Goal: Information Seeking & Learning: Find specific fact

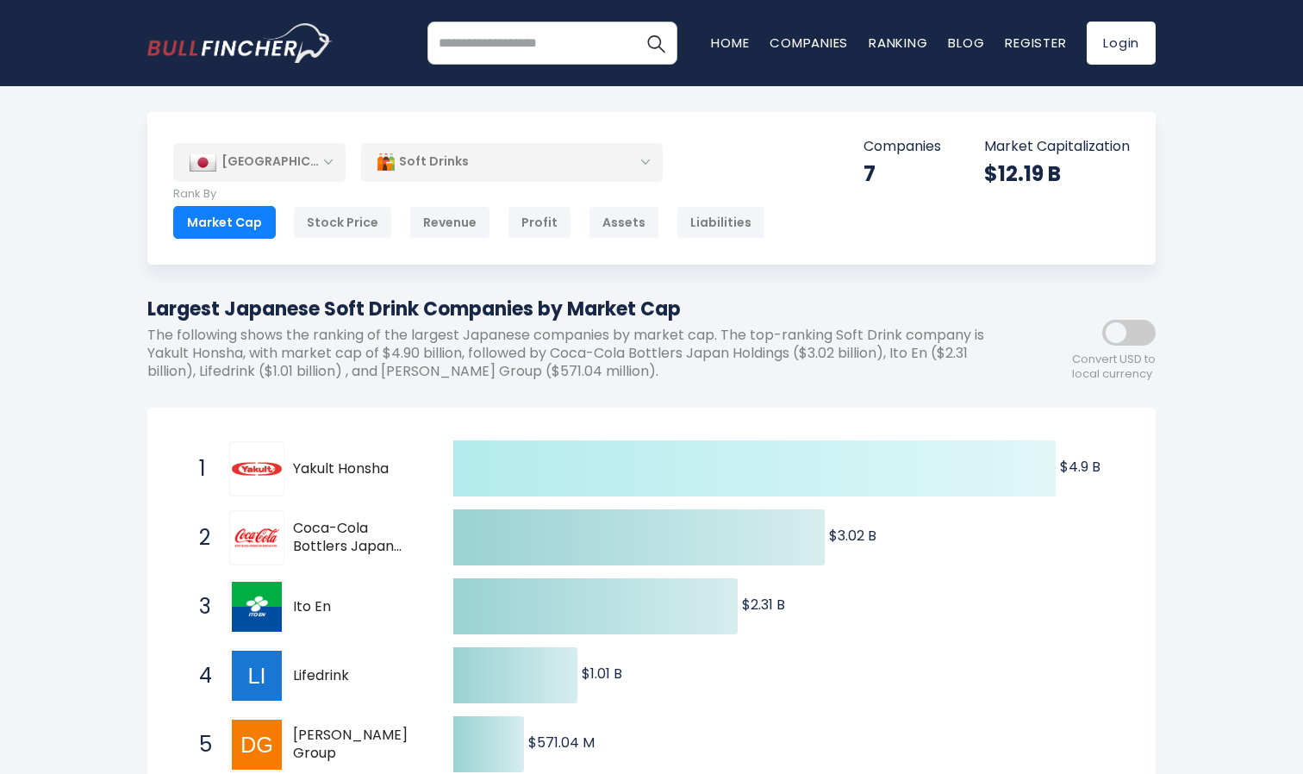
scroll to position [161, 0]
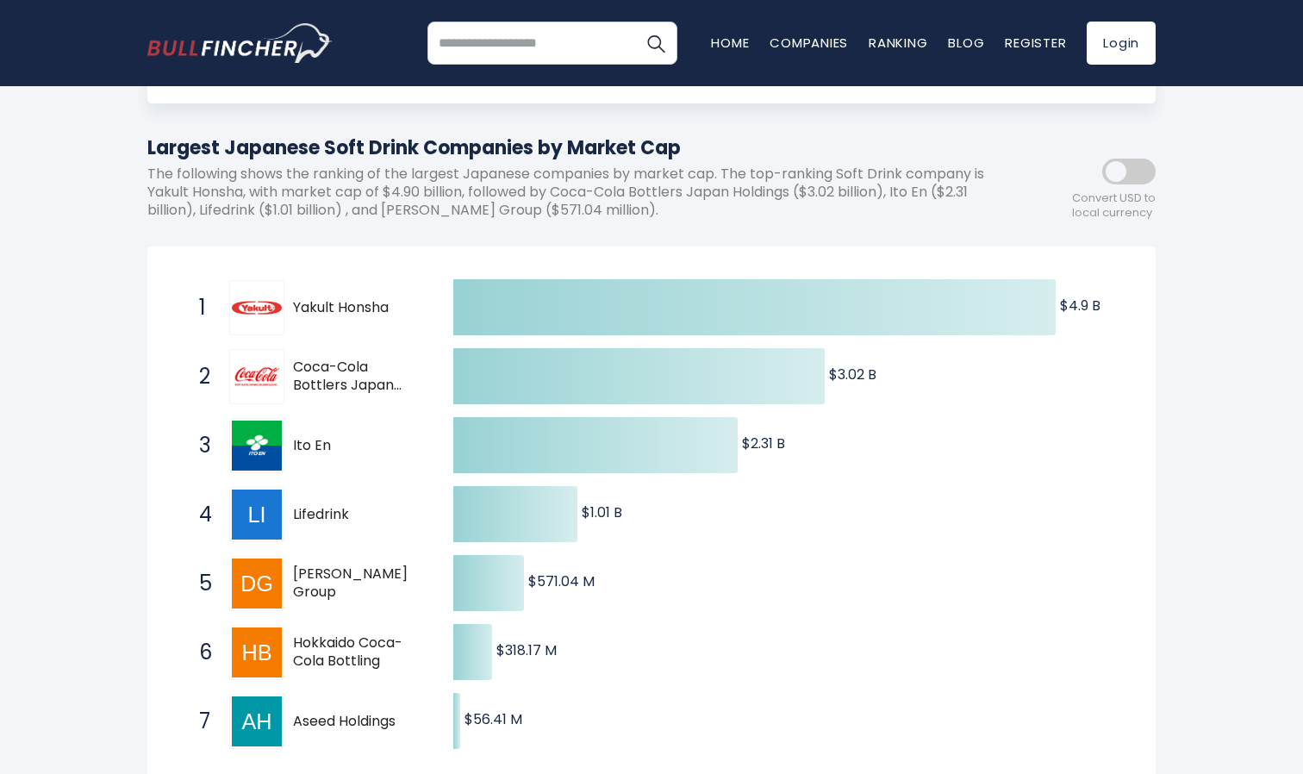
click at [226, 385] on div "2 Coca-Cola Bottlers Japan Holdings 2579.T" at bounding box center [306, 376] width 233 height 55
click at [357, 379] on span "Coca-Cola Bottlers Japan Holdings" at bounding box center [358, 376] width 130 height 36
click at [395, 383] on span "Coca-Cola Bottlers Japan Holdings" at bounding box center [358, 376] width 130 height 36
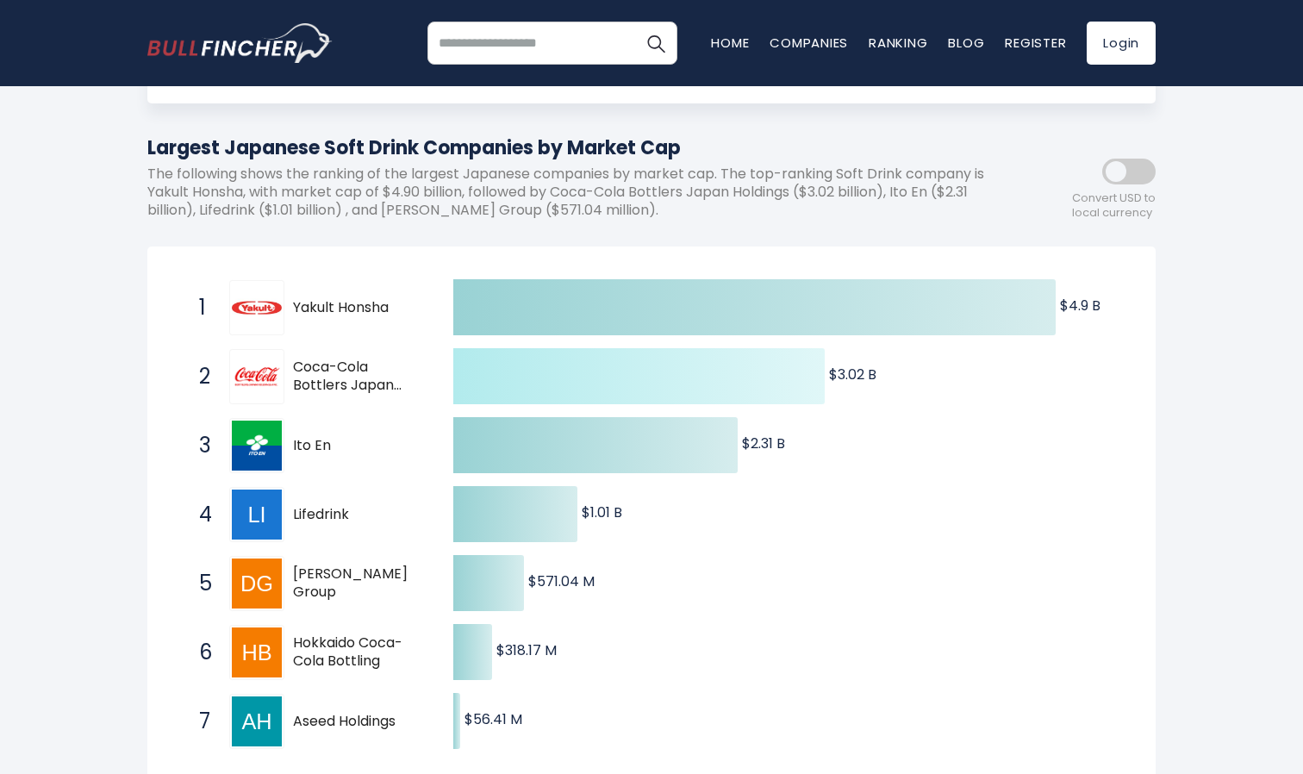
click at [485, 385] on icon at bounding box center [638, 376] width 371 height 56
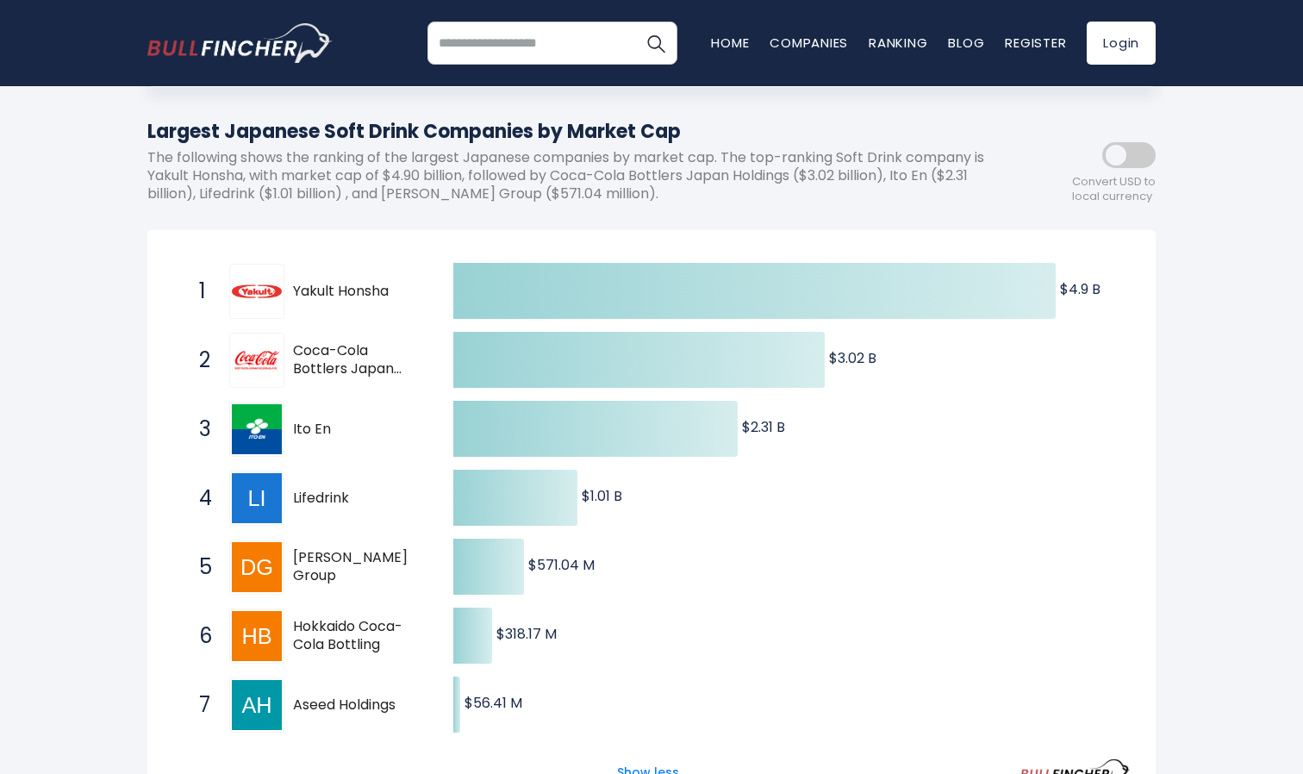
scroll to position [171, 0]
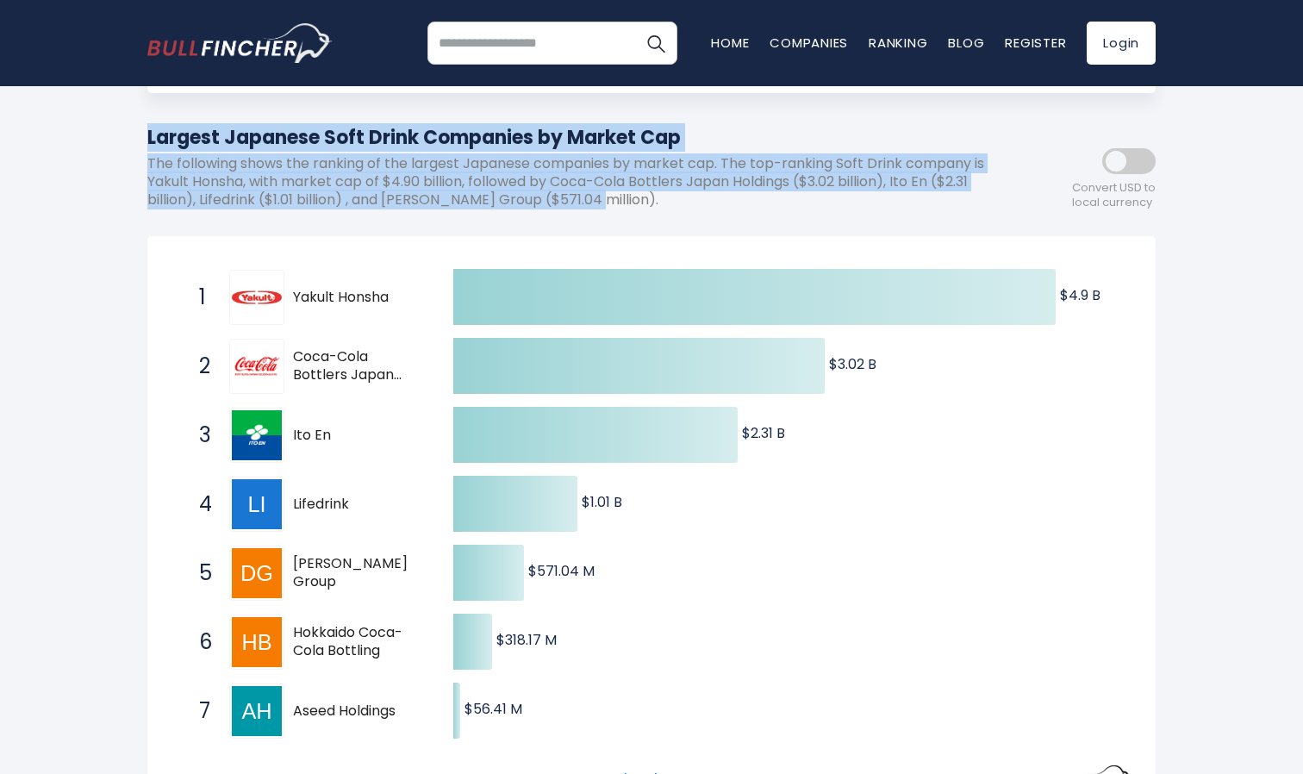
drag, startPoint x: 611, startPoint y: 210, endPoint x: 115, endPoint y: 120, distance: 504.4
click at [115, 120] on div "[GEOGRAPHIC_DATA] Entire World 30,373 [GEOGRAPHIC_DATA] [GEOGRAPHIC_DATA]" at bounding box center [651, 770] width 1303 height 1659
copy div "Largest Japanese Soft Drink Companies by Market Cap The following shows the ran…"
drag, startPoint x: 399, startPoint y: 298, endPoint x: 308, endPoint y: 296, distance: 91.4
click at [308, 296] on span "Yakult Honsha" at bounding box center [358, 298] width 130 height 18
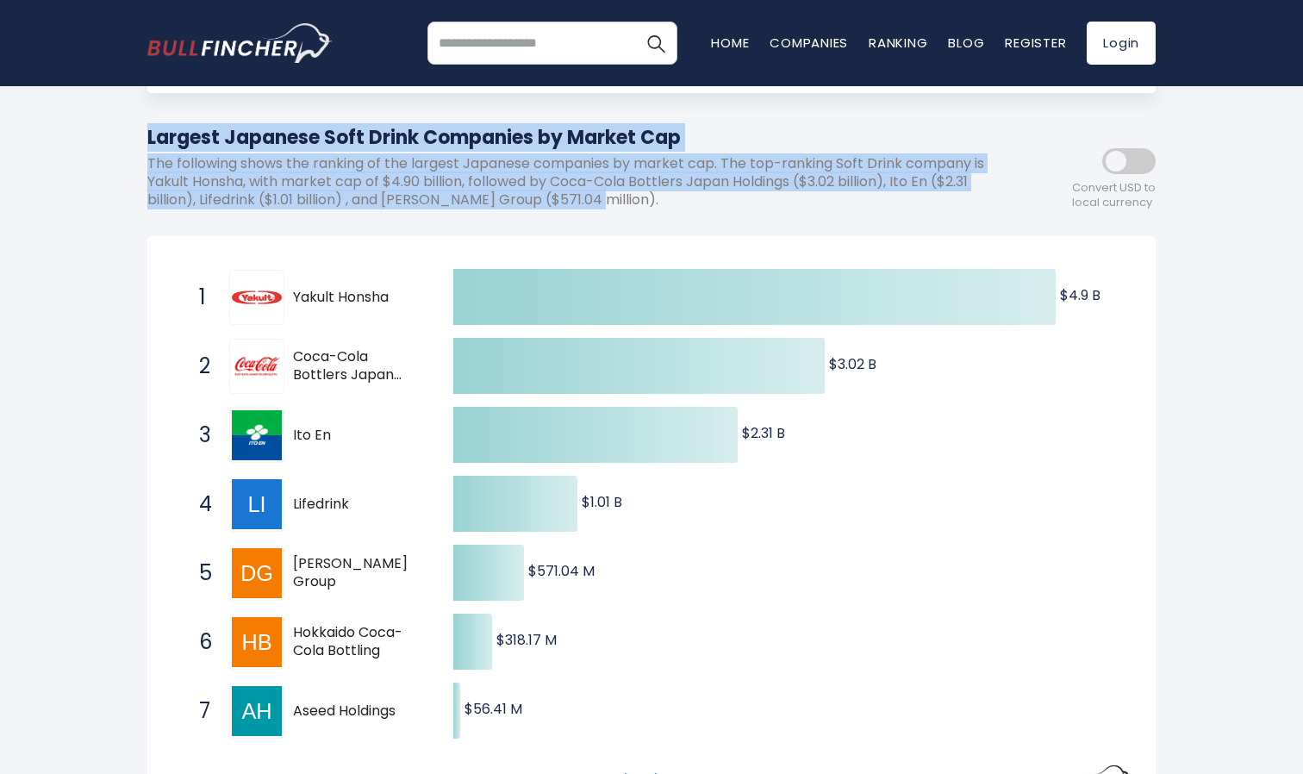
drag, startPoint x: 294, startPoint y: 297, endPoint x: 377, endPoint y: 297, distance: 83.6
click at [377, 297] on span "Yakult Honsha" at bounding box center [358, 298] width 130 height 18
click at [617, 184] on p "The following shows the ranking of the largest Japanese companies by market cap…" at bounding box center [573, 181] width 853 height 53
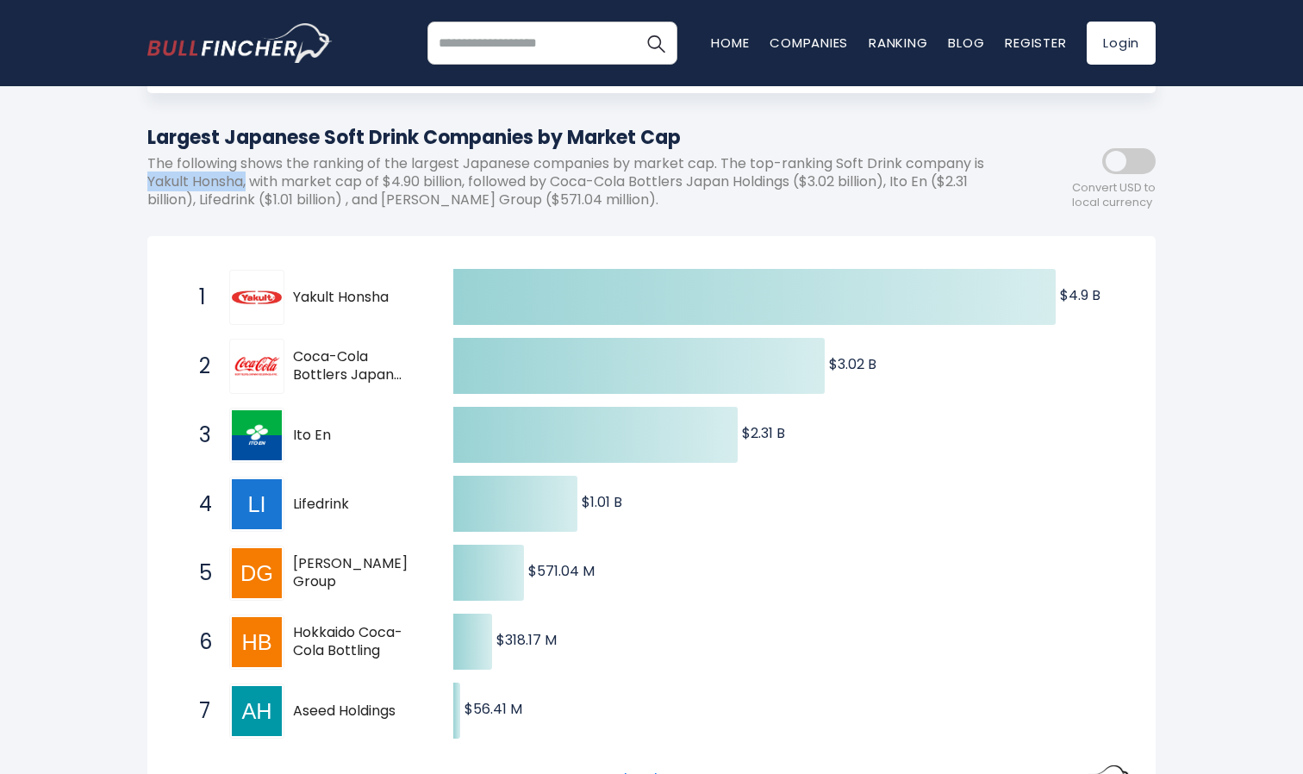
drag, startPoint x: 247, startPoint y: 182, endPoint x: 125, endPoint y: 183, distance: 122.3
click at [125, 183] on div "[GEOGRAPHIC_DATA] Entire World 30,373 [GEOGRAPHIC_DATA] [GEOGRAPHIC_DATA]" at bounding box center [651, 770] width 1303 height 1659
click at [187, 195] on p "The following shows the ranking of the largest Japanese companies by market cap…" at bounding box center [573, 181] width 853 height 53
drag, startPoint x: 244, startPoint y: 184, endPoint x: 118, endPoint y: 180, distance: 125.9
click at [118, 180] on div "[GEOGRAPHIC_DATA] Entire World 30,373 [GEOGRAPHIC_DATA] [GEOGRAPHIC_DATA]" at bounding box center [651, 770] width 1303 height 1659
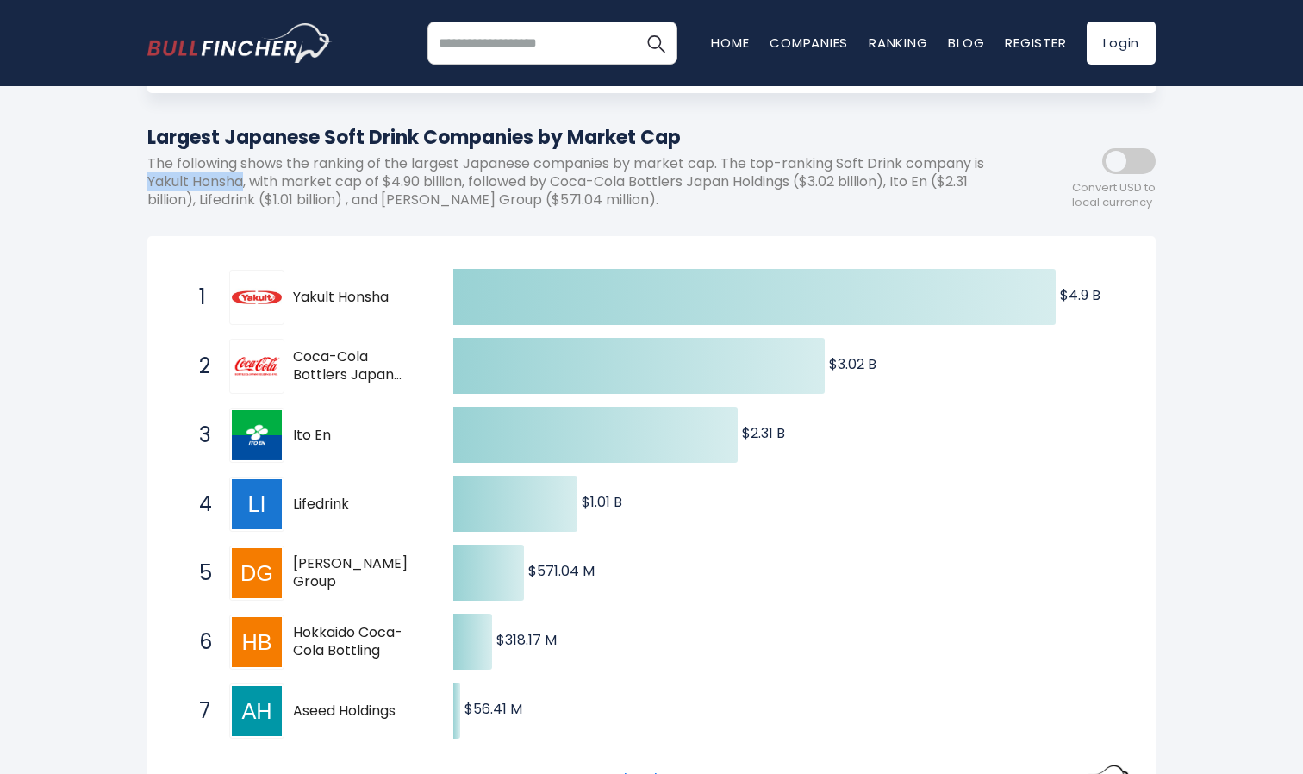
copy p "Yakult Honsha"
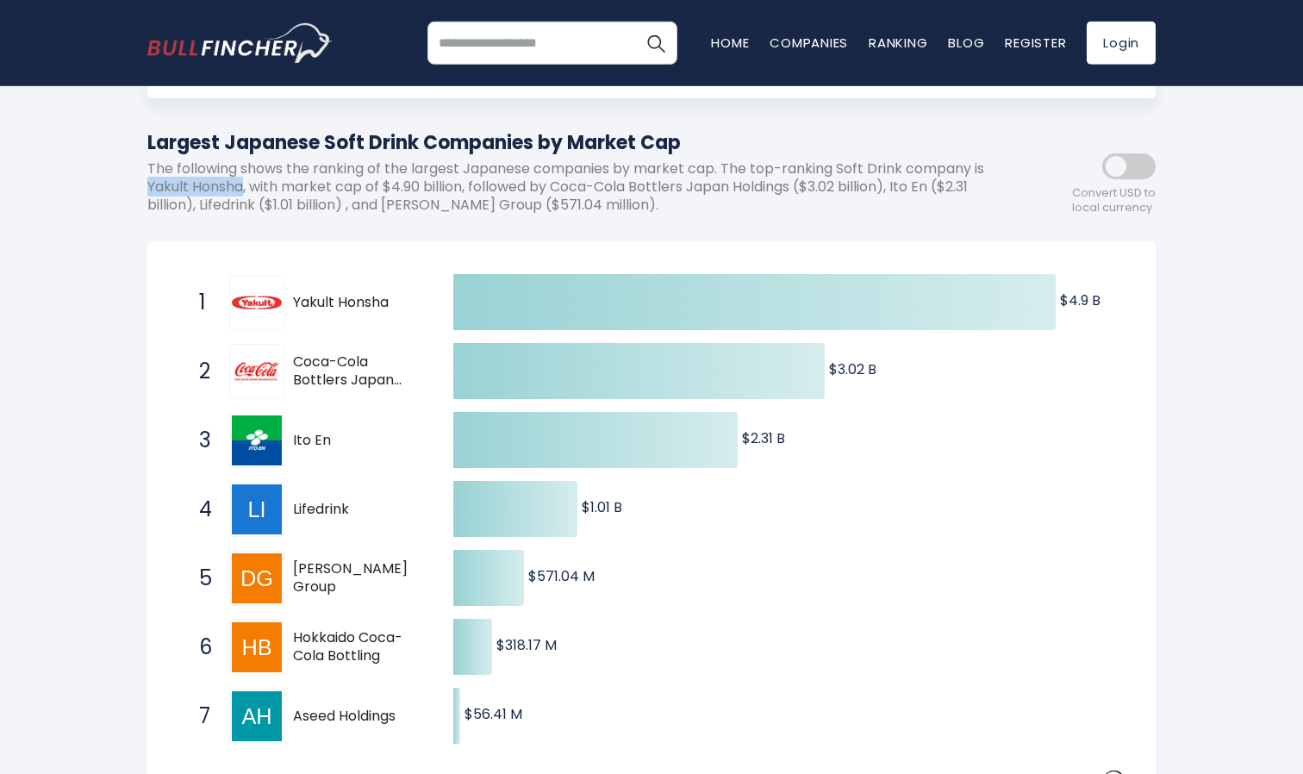
scroll to position [174, 0]
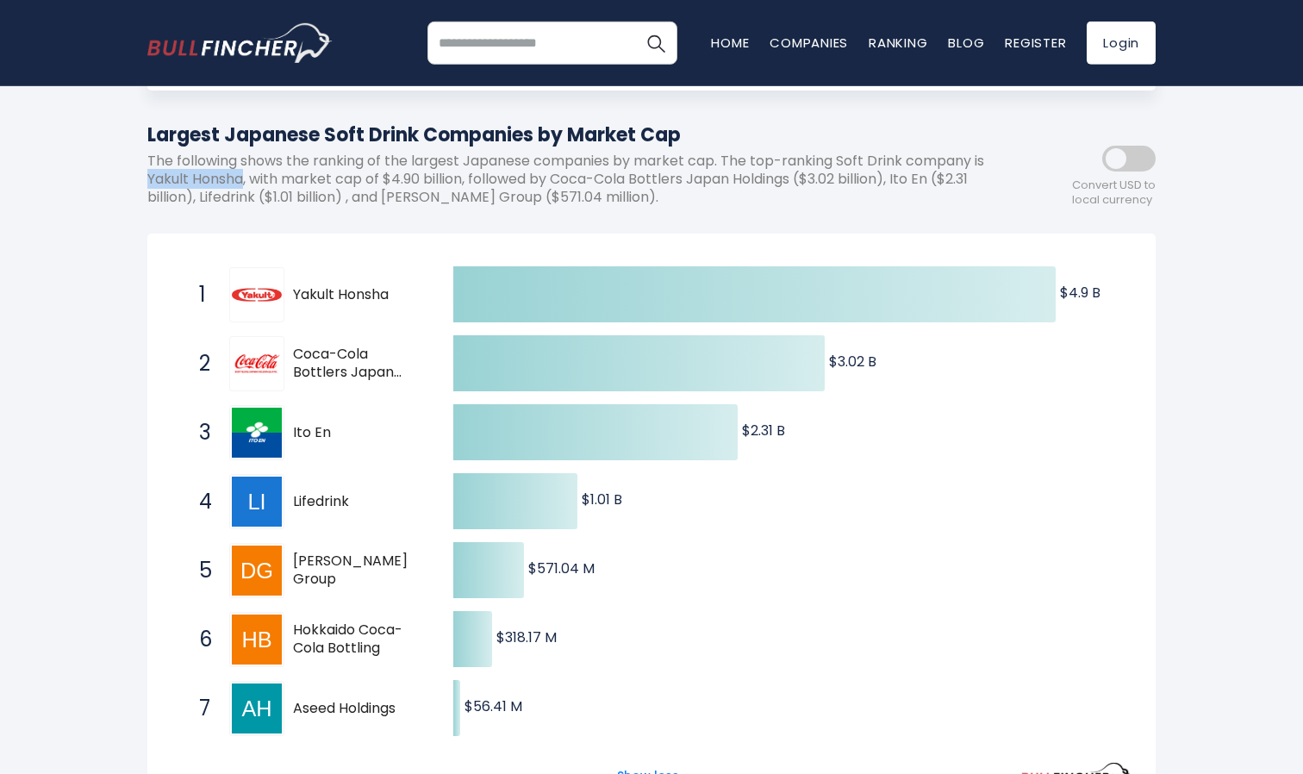
drag, startPoint x: 698, startPoint y: 132, endPoint x: 91, endPoint y: 125, distance: 606.6
click at [91, 125] on div "[GEOGRAPHIC_DATA] Entire World 30,373 [GEOGRAPHIC_DATA] [GEOGRAPHIC_DATA]" at bounding box center [651, 767] width 1303 height 1659
copy h1 "Largest Japanese Soft Drink Companies by Market Cap"
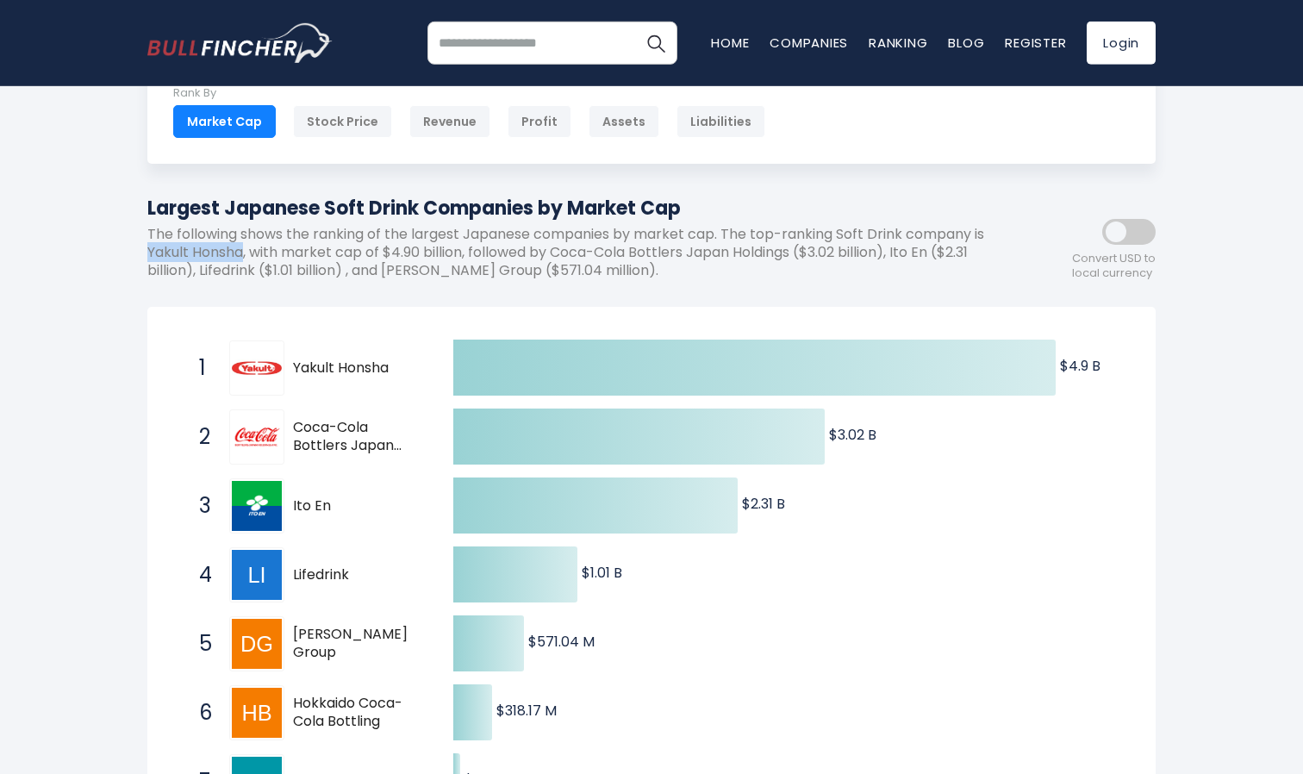
scroll to position [0, 0]
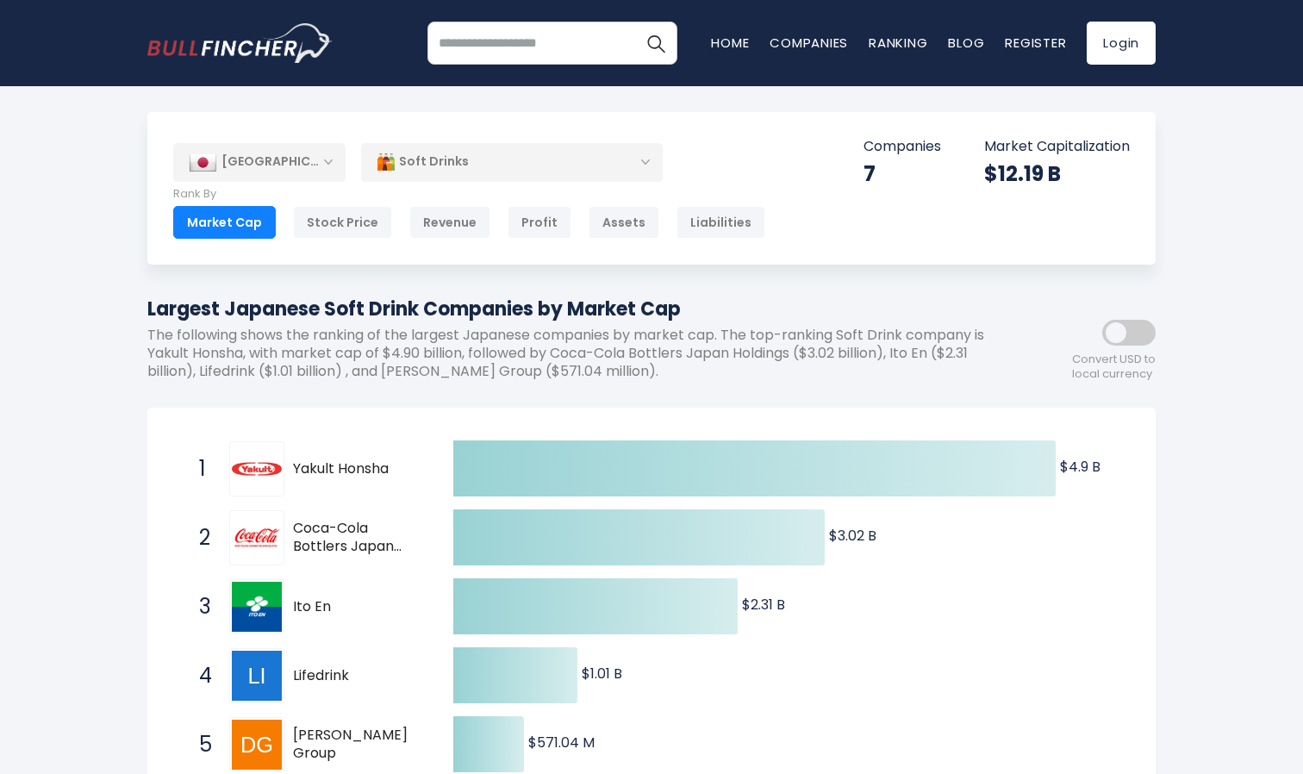
click at [707, 307] on h1 "Largest Japanese Soft Drink Companies by Market Cap" at bounding box center [573, 309] width 853 height 28
click at [602, 312] on h1 "Largest Japanese Soft Drink Companies by Market Cap" at bounding box center [573, 309] width 853 height 28
